Goal: Check status: Check status

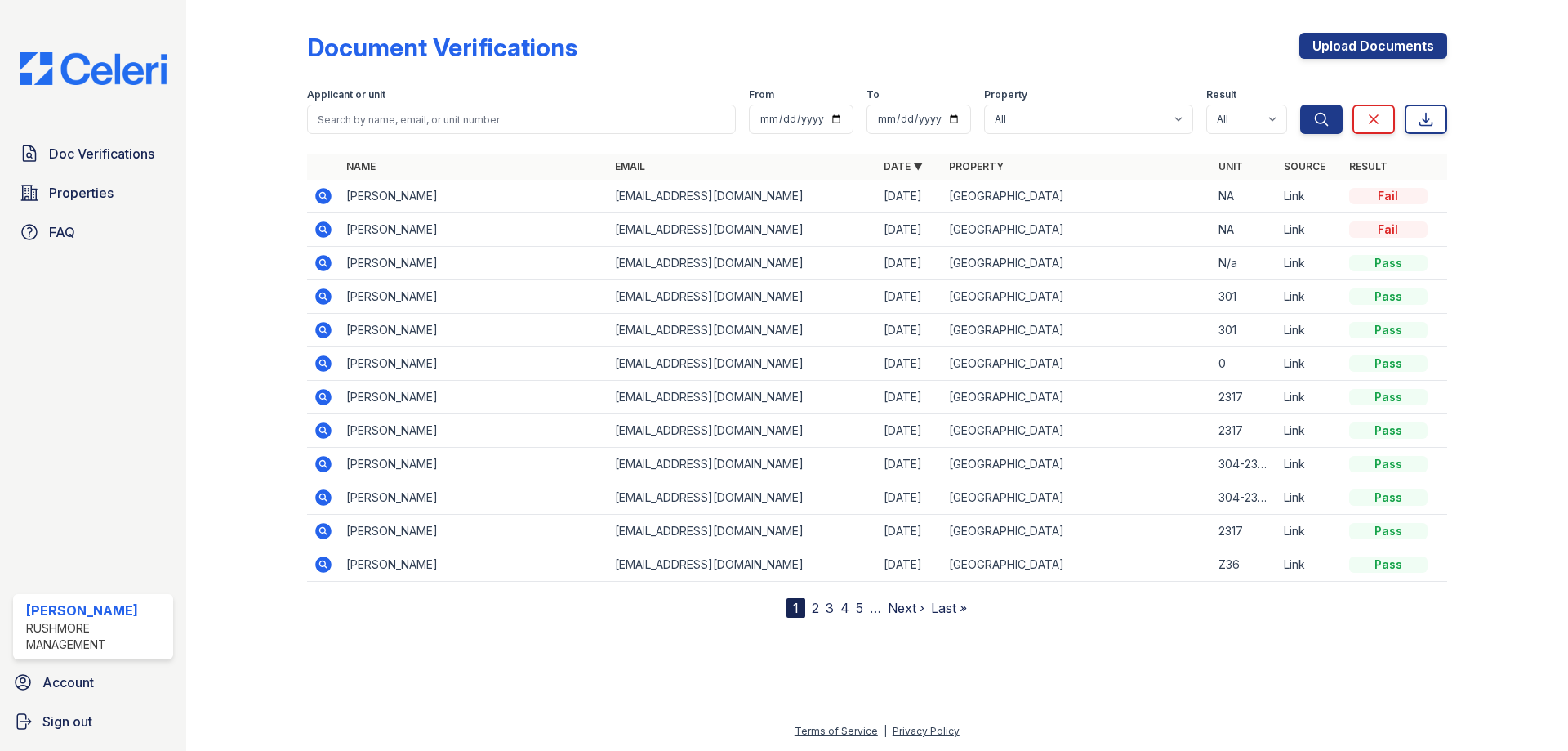
click at [320, 191] on icon at bounding box center [323, 196] width 16 height 16
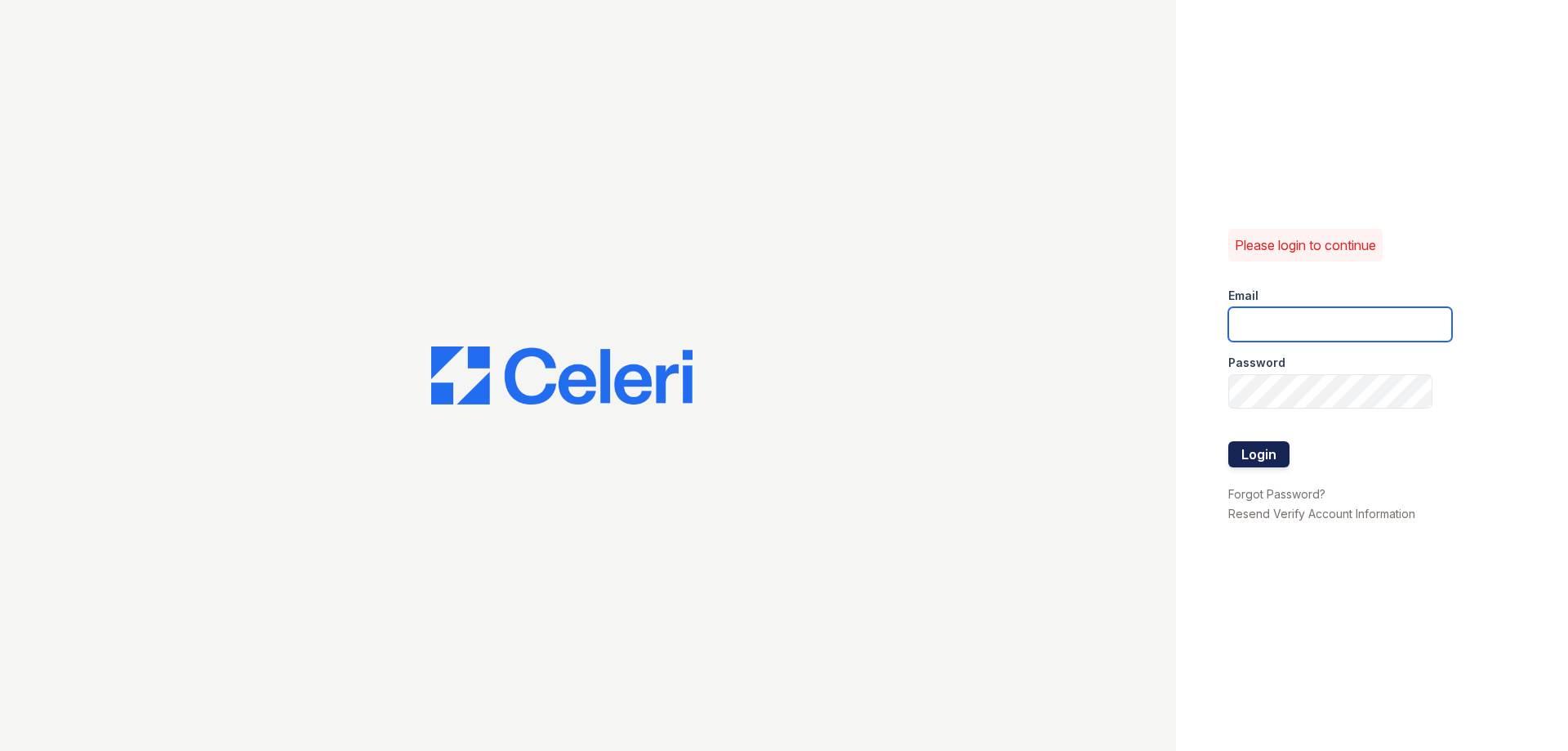
type input "[EMAIL_ADDRESS][DOMAIN_NAME]"
click at [1253, 441] on button "Login" at bounding box center [1259, 454] width 62 height 26
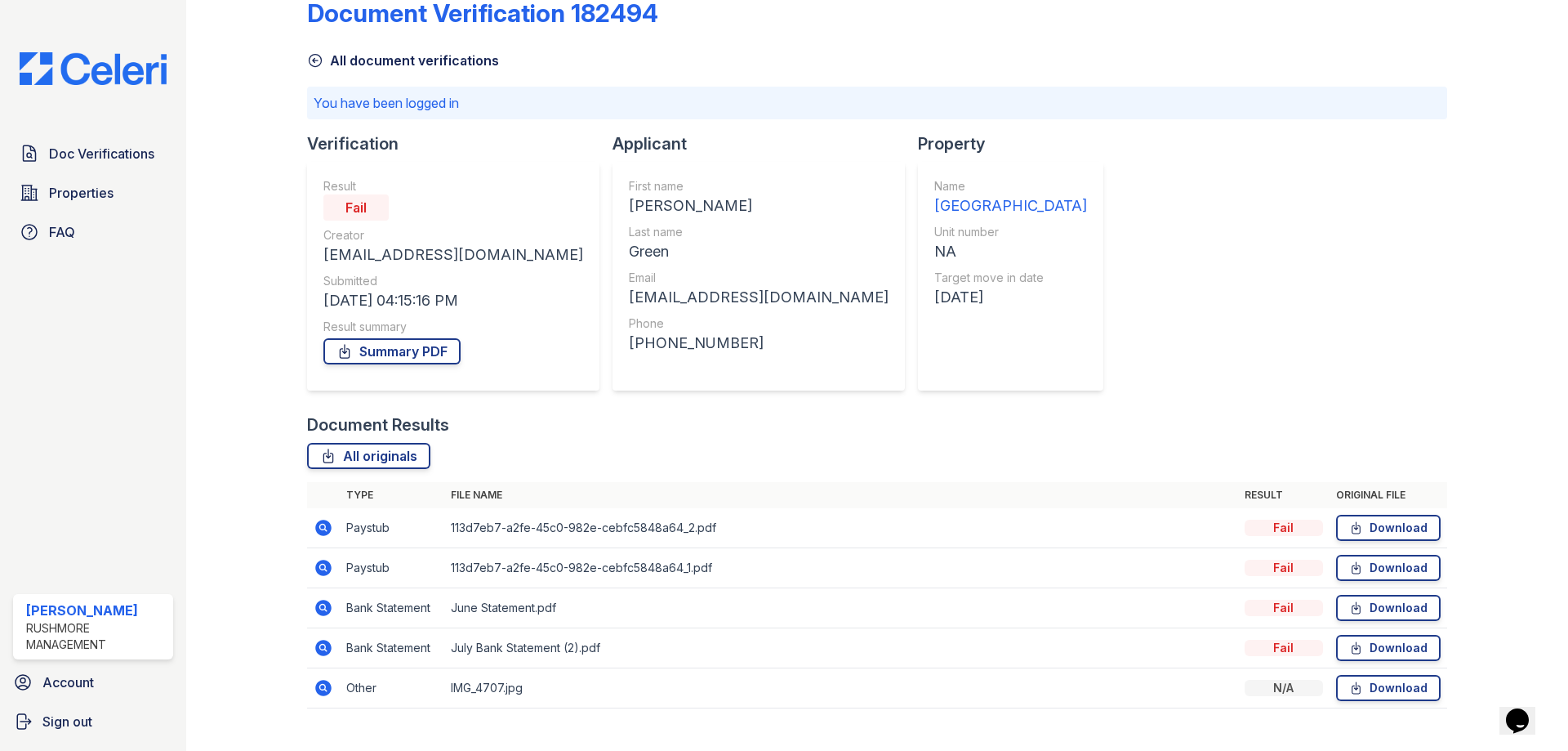
scroll to position [63, 0]
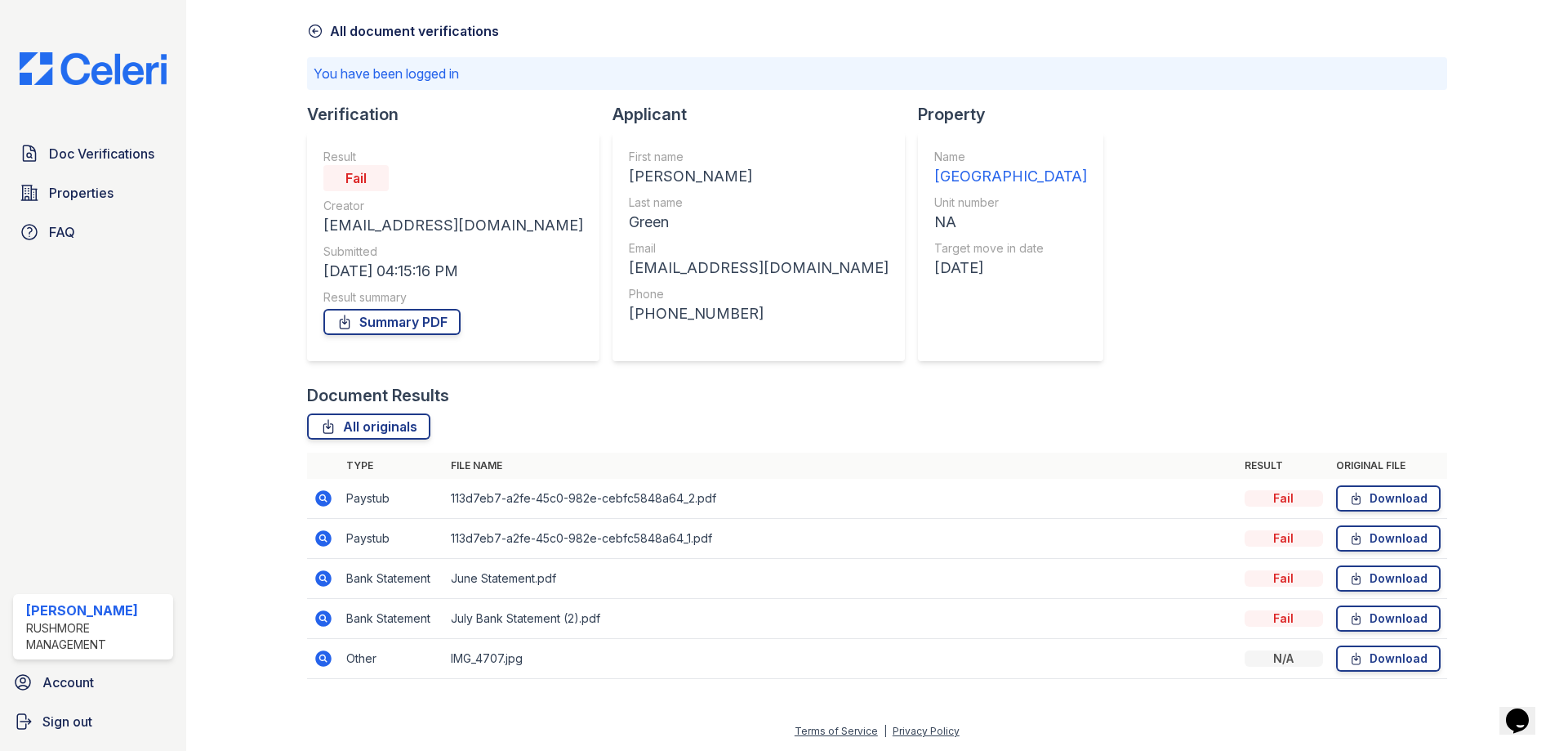
click at [136, 63] on img at bounding box center [94, 69] width 173 height 33
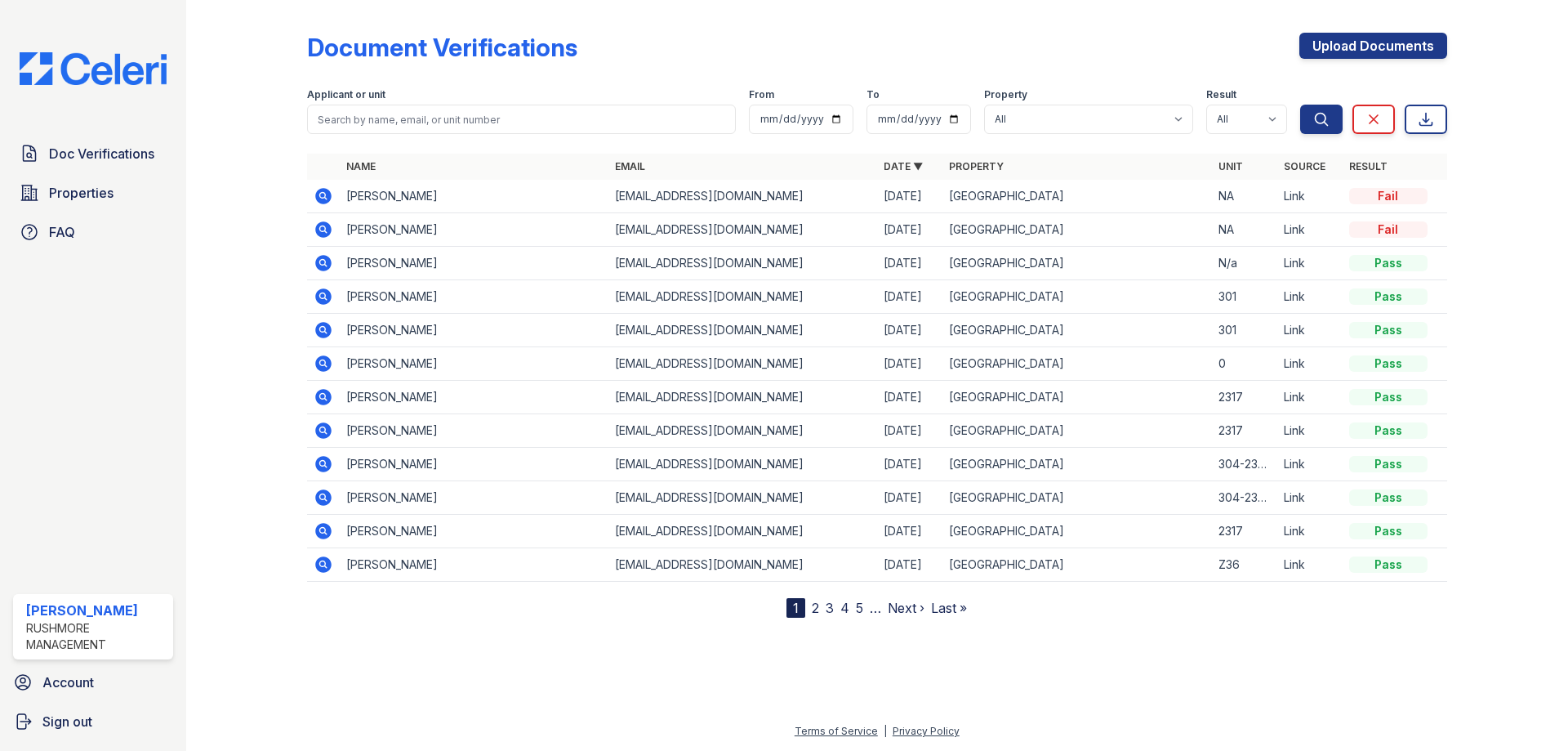
click at [327, 227] on icon at bounding box center [323, 229] width 16 height 16
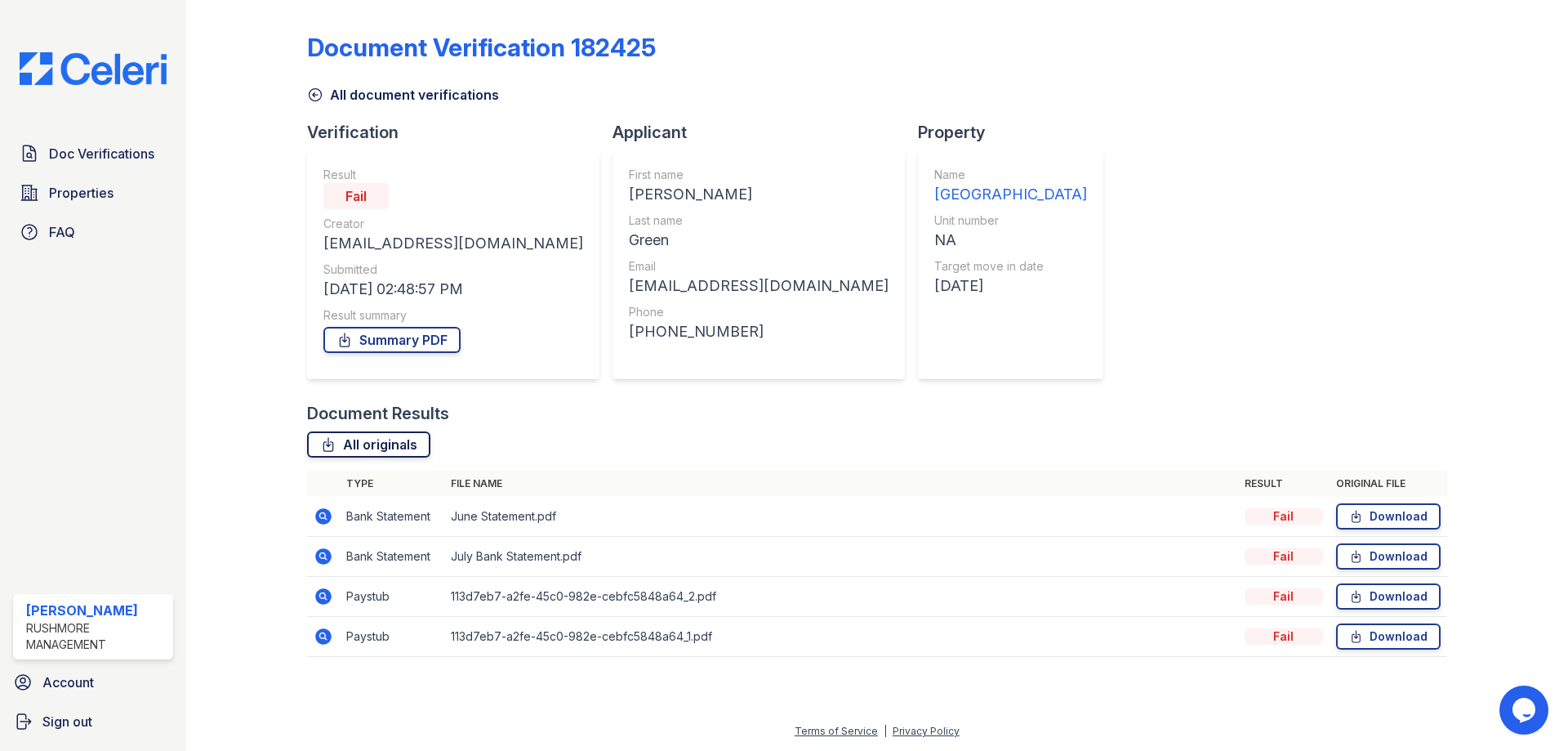
click at [375, 445] on link "All originals" at bounding box center [368, 444] width 123 height 26
click at [439, 337] on link "Summary PDF" at bounding box center [392, 340] width 137 height 26
click at [126, 70] on img at bounding box center [94, 69] width 173 height 33
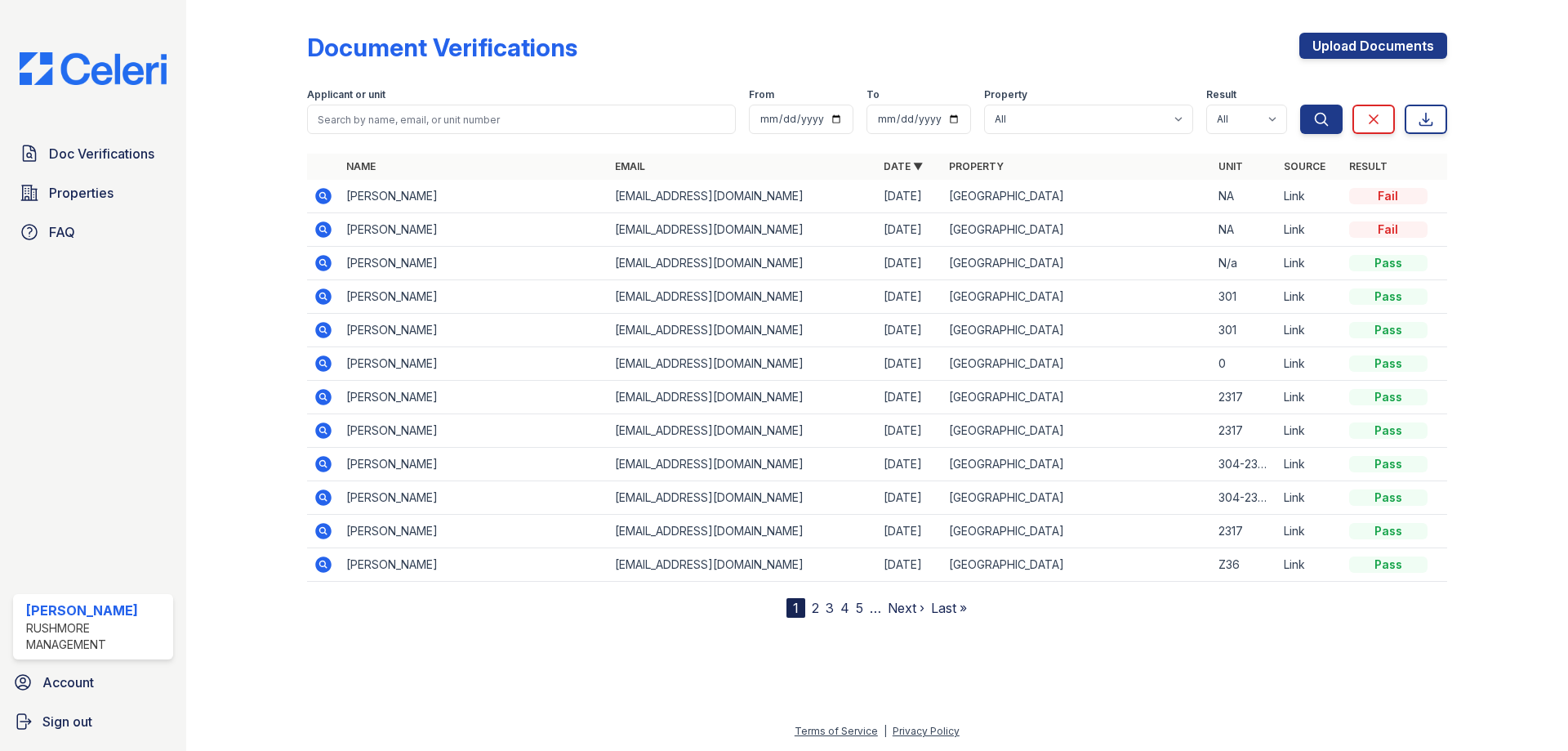
click at [340, 228] on td "[PERSON_NAME]" at bounding box center [474, 230] width 269 height 34
click at [325, 228] on icon at bounding box center [323, 229] width 20 height 20
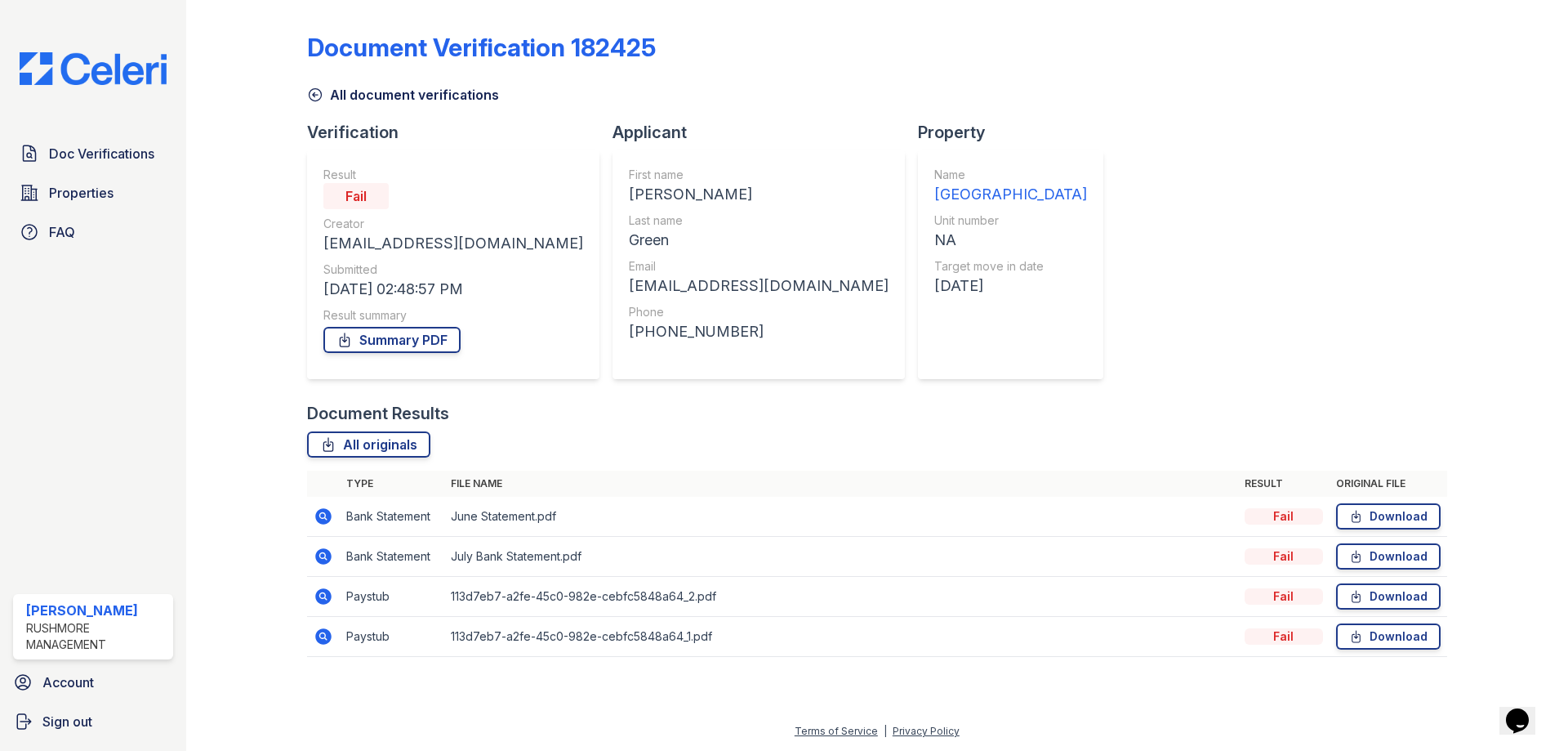
click at [153, 53] on img at bounding box center [94, 69] width 173 height 33
